Goal: Information Seeking & Learning: Check status

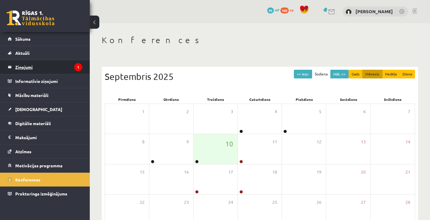
click at [53, 66] on legend "Ziņojumi 1" at bounding box center [48, 67] width 67 height 14
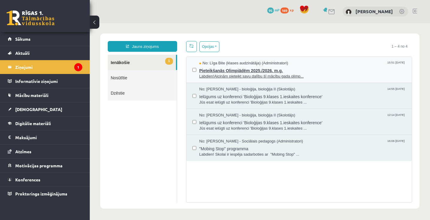
click at [310, 66] on span "Pieteikšanās Olimpiādēm 2025./2026. m.g." at bounding box center [302, 69] width 206 height 7
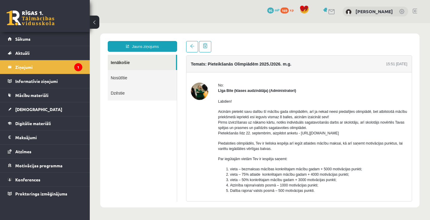
click at [199, 89] on img at bounding box center [199, 91] width 17 height 17
click at [66, 43] on link "Sākums" at bounding box center [45, 39] width 74 height 14
